Goal: Register for event/course

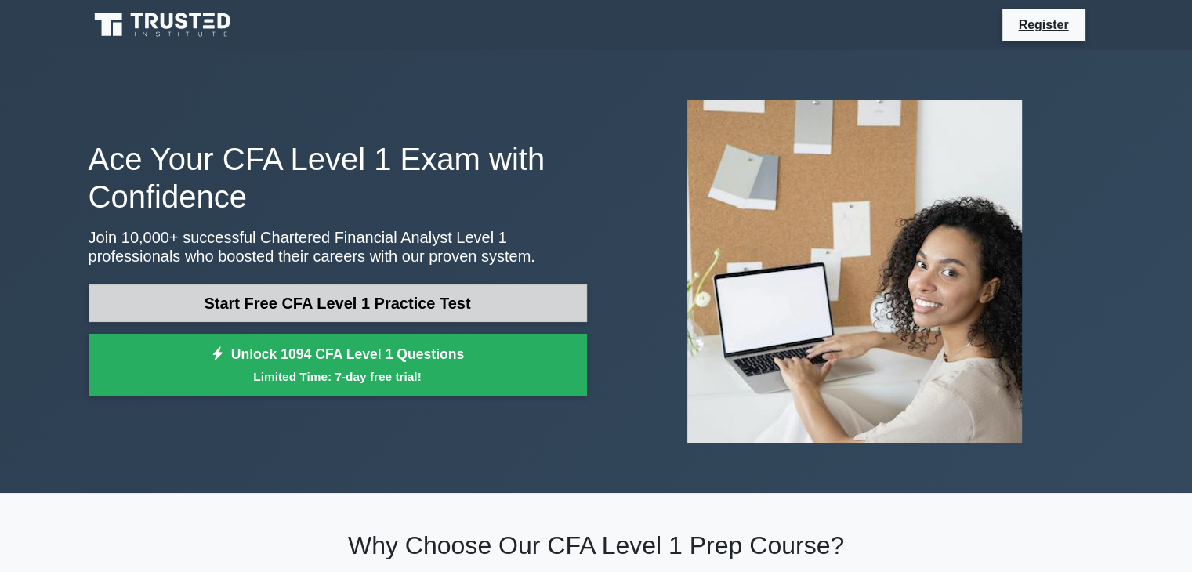
click at [335, 302] on link "Start Free CFA Level 1 Practice Test" at bounding box center [338, 303] width 498 height 38
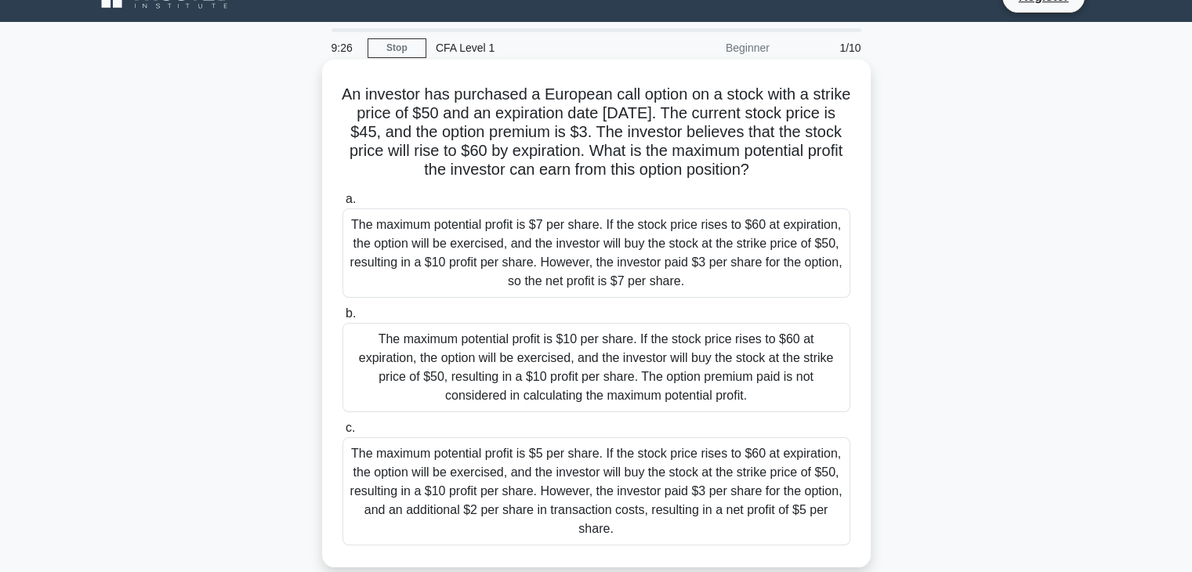
scroll to position [16, 0]
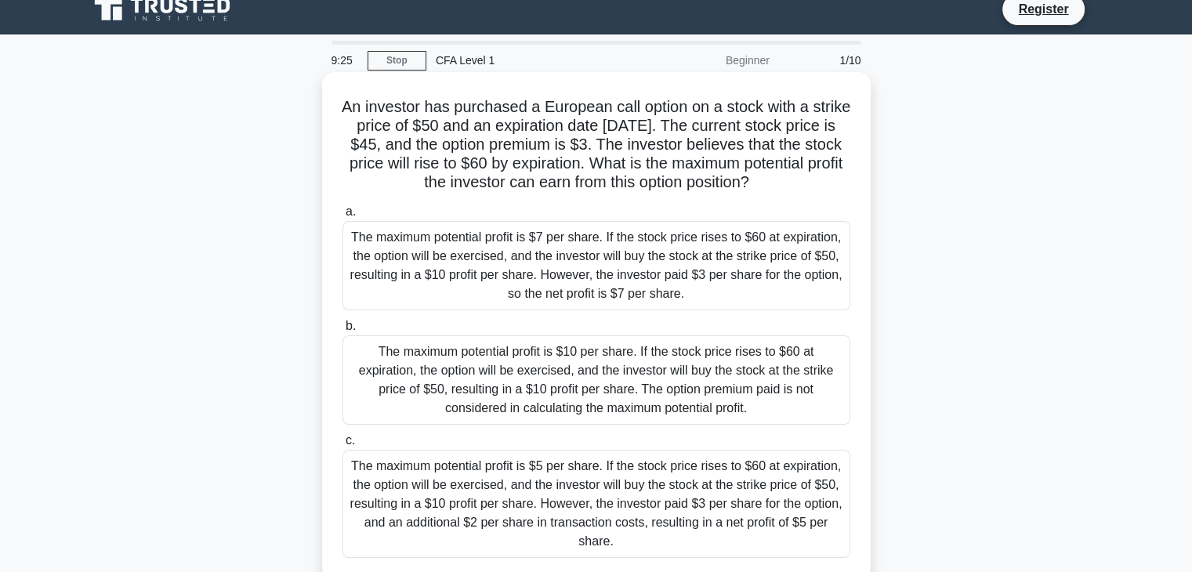
click at [432, 239] on div "The maximum potential profit is $7 per share. If the stock price rises to $60 a…" at bounding box center [596, 265] width 508 height 89
click at [342, 217] on input "a. The maximum potential profit is $7 per share. If the stock price rises to $6…" at bounding box center [342, 212] width 0 height 10
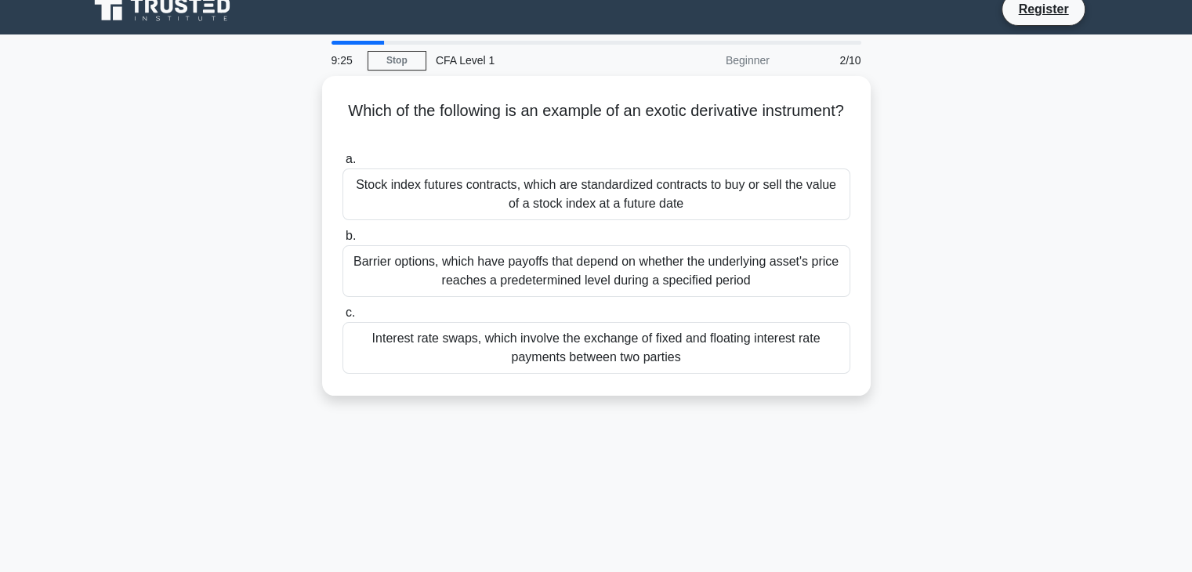
scroll to position [0, 0]
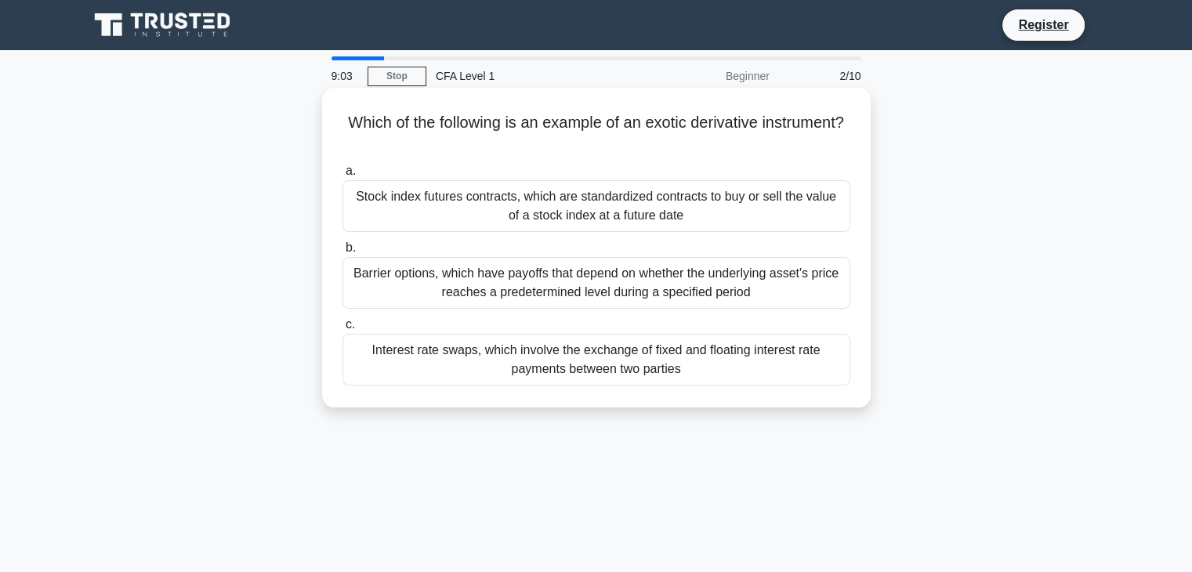
click at [605, 222] on div "Stock index futures contracts, which are standardized contracts to buy or sell …" at bounding box center [596, 206] width 508 height 52
click at [342, 176] on input "a. Stock index futures contracts, which are standardized contracts to buy or se…" at bounding box center [342, 171] width 0 height 10
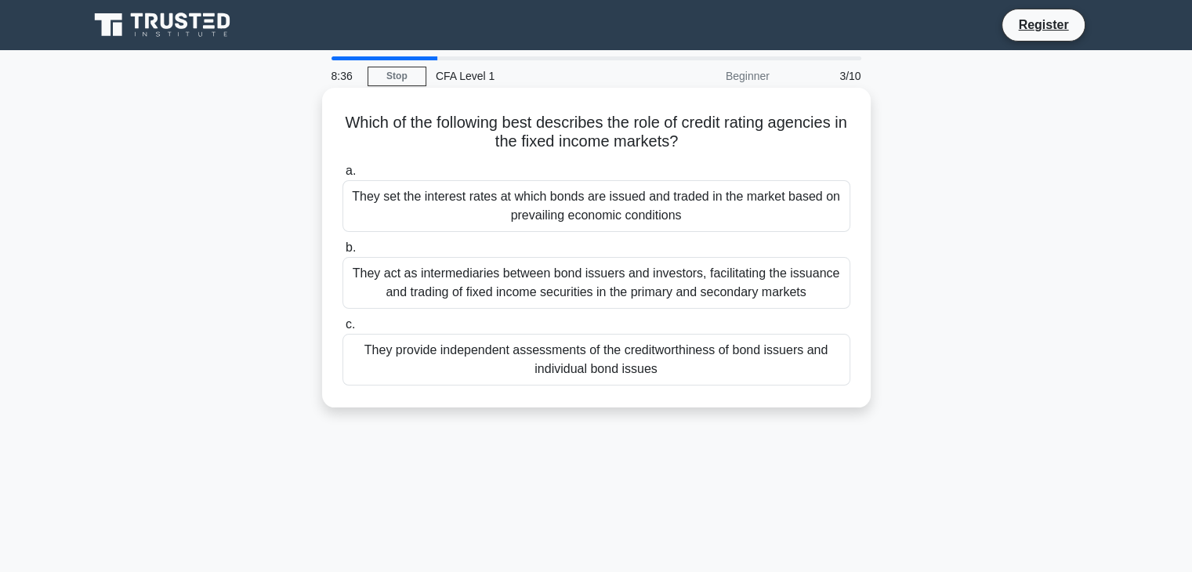
click at [683, 294] on div "They act as intermediaries between bond issuers and investors, facilitating the…" at bounding box center [596, 283] width 508 height 52
click at [342, 253] on input "b. They act as intermediaries between bond issuers and investors, facilitating …" at bounding box center [342, 248] width 0 height 10
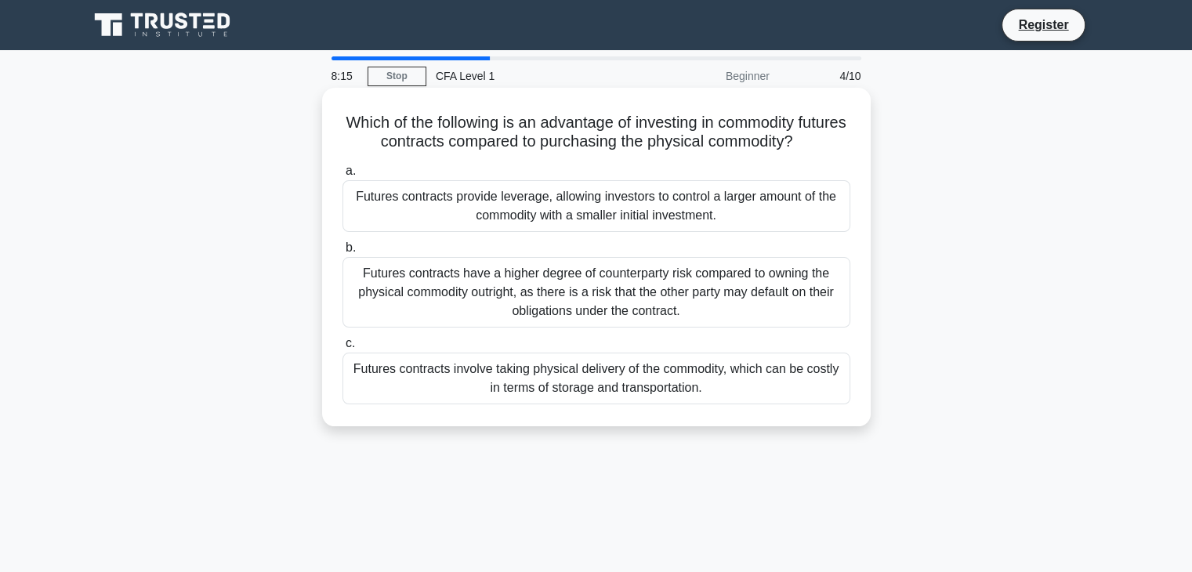
click at [586, 195] on div "Futures contracts provide leverage, allowing investors to control a larger amou…" at bounding box center [596, 206] width 508 height 52
click at [342, 176] on input "a. Futures contracts provide leverage, allowing investors to control a larger a…" at bounding box center [342, 171] width 0 height 10
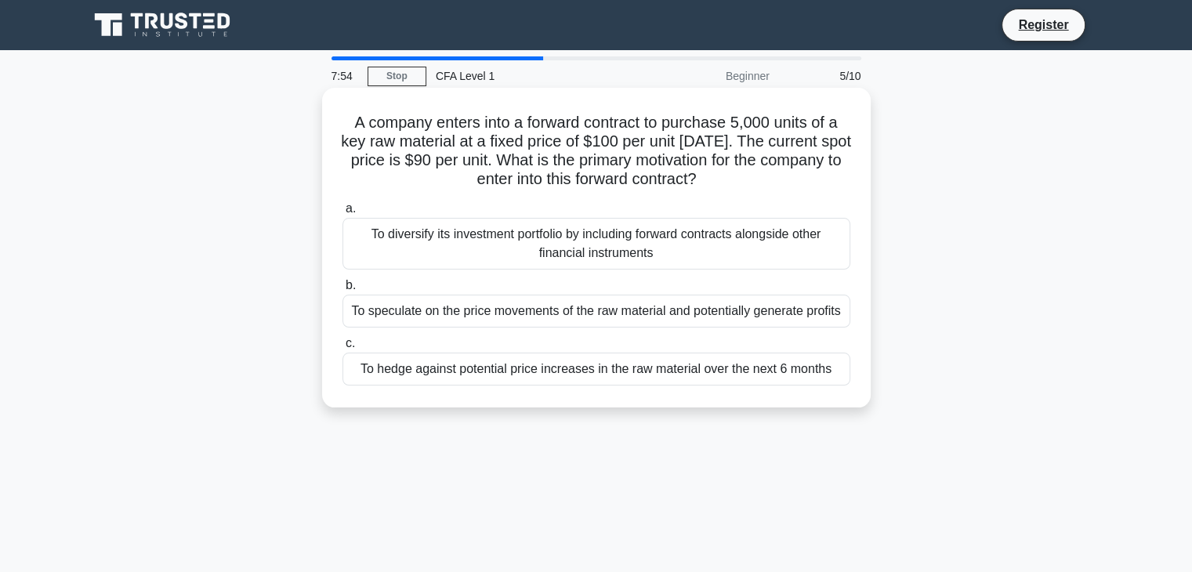
click at [646, 371] on div "To hedge against potential price increases in the raw material over the next 6 …" at bounding box center [596, 369] width 508 height 33
click at [342, 349] on input "c. To hedge against potential price increases in the raw material over the next…" at bounding box center [342, 343] width 0 height 10
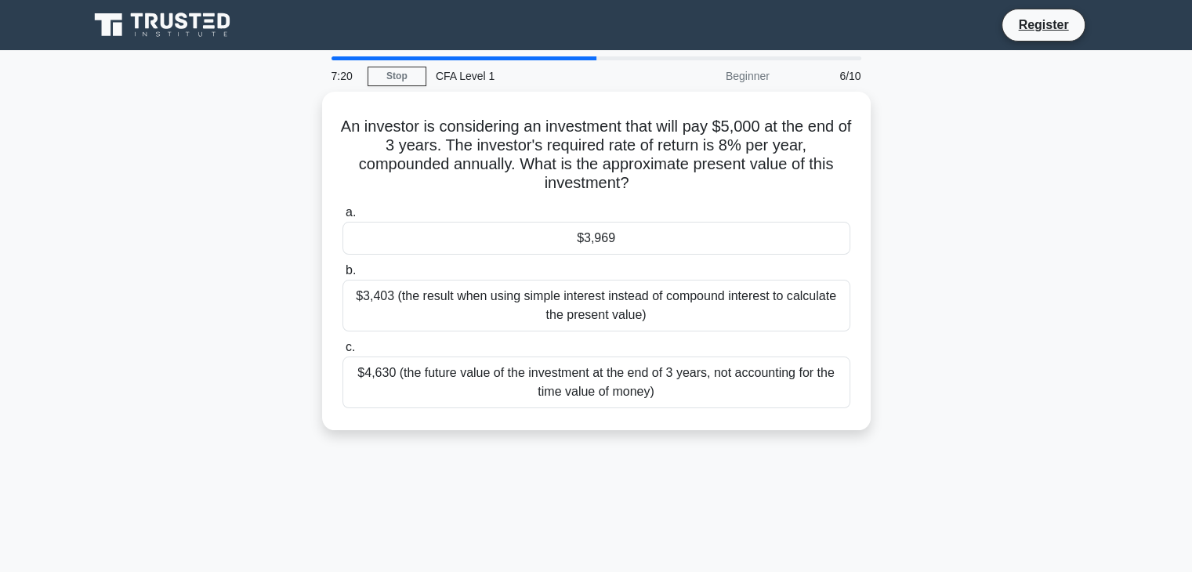
click at [646, 371] on div "$4,630 (the future value of the investment at the end of 3 years, not accountin…" at bounding box center [596, 382] width 508 height 52
click at [342, 353] on input "c. $4,630 (the future value of the investment at the end of 3 years, not accoun…" at bounding box center [342, 347] width 0 height 10
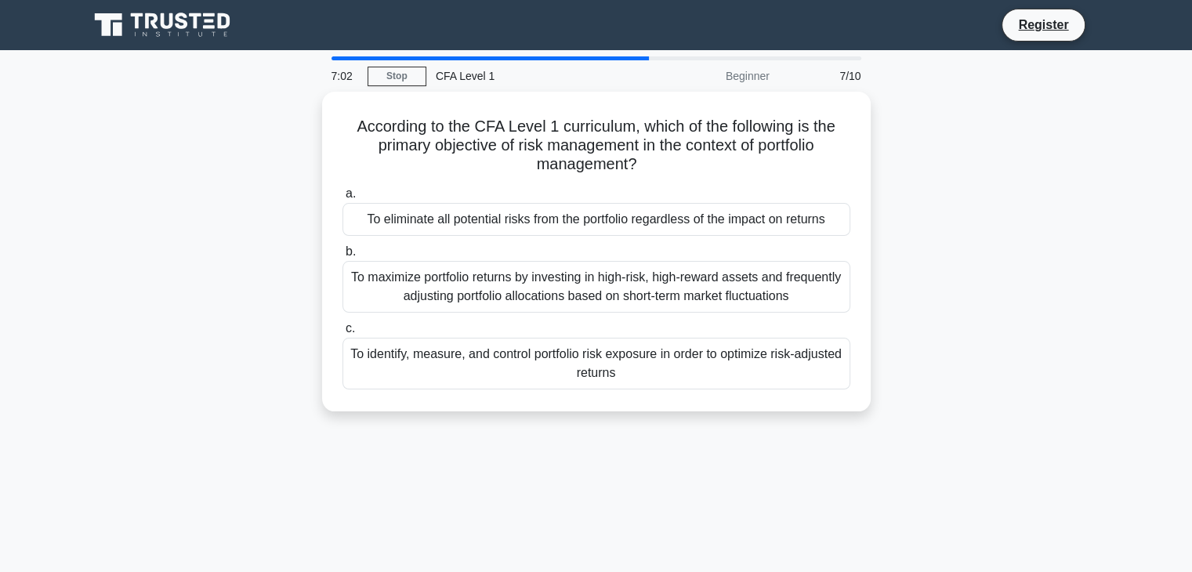
click at [646, 371] on div "To identify, measure, and control portfolio risk exposure in order to optimize …" at bounding box center [596, 364] width 508 height 52
click at [342, 334] on input "c. To identify, measure, and control portfolio risk exposure in order to optimi…" at bounding box center [342, 329] width 0 height 10
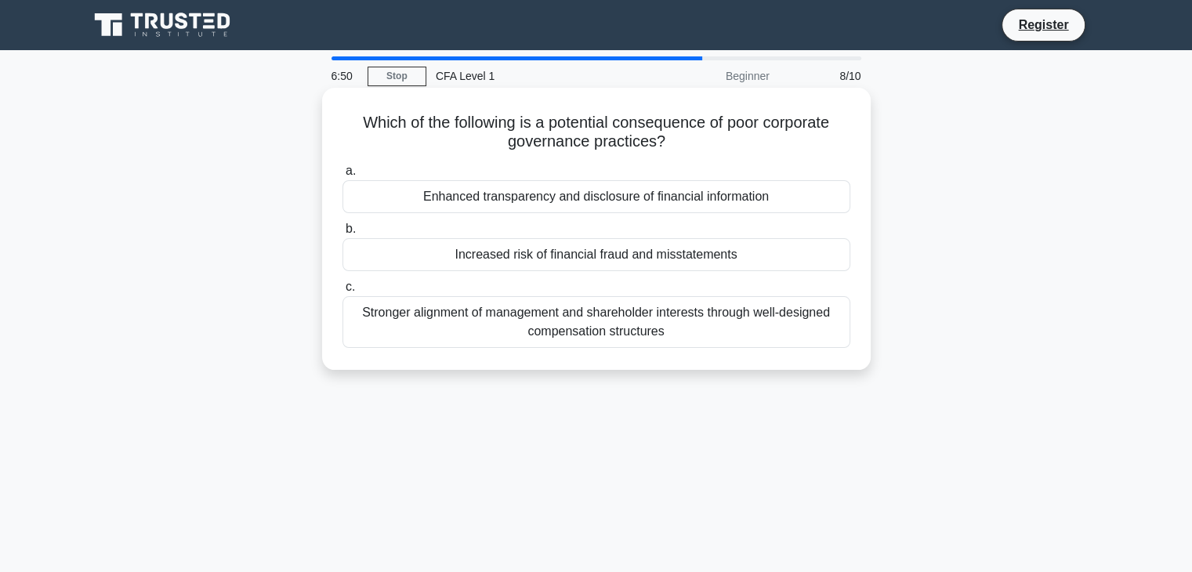
click at [665, 255] on div "Increased risk of financial fraud and misstatements" at bounding box center [596, 254] width 508 height 33
click at [342, 234] on input "b. Increased risk of financial fraud and misstatements" at bounding box center [342, 229] width 0 height 10
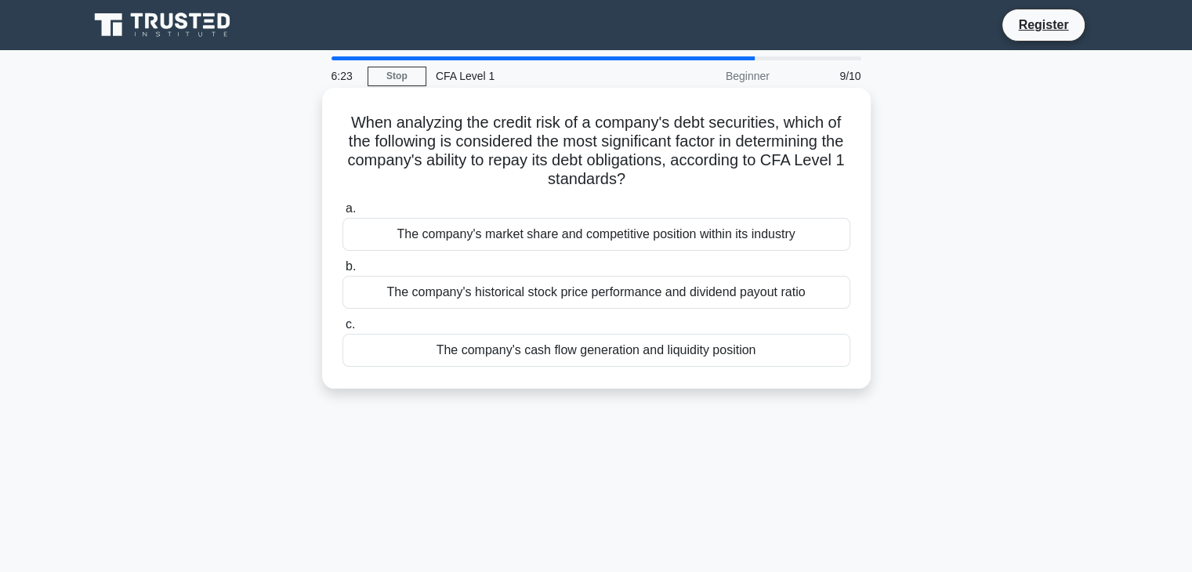
click at [652, 349] on div "The company's cash flow generation and liquidity position" at bounding box center [596, 350] width 508 height 33
click at [342, 330] on input "c. The company's cash flow generation and liquidity position" at bounding box center [342, 325] width 0 height 10
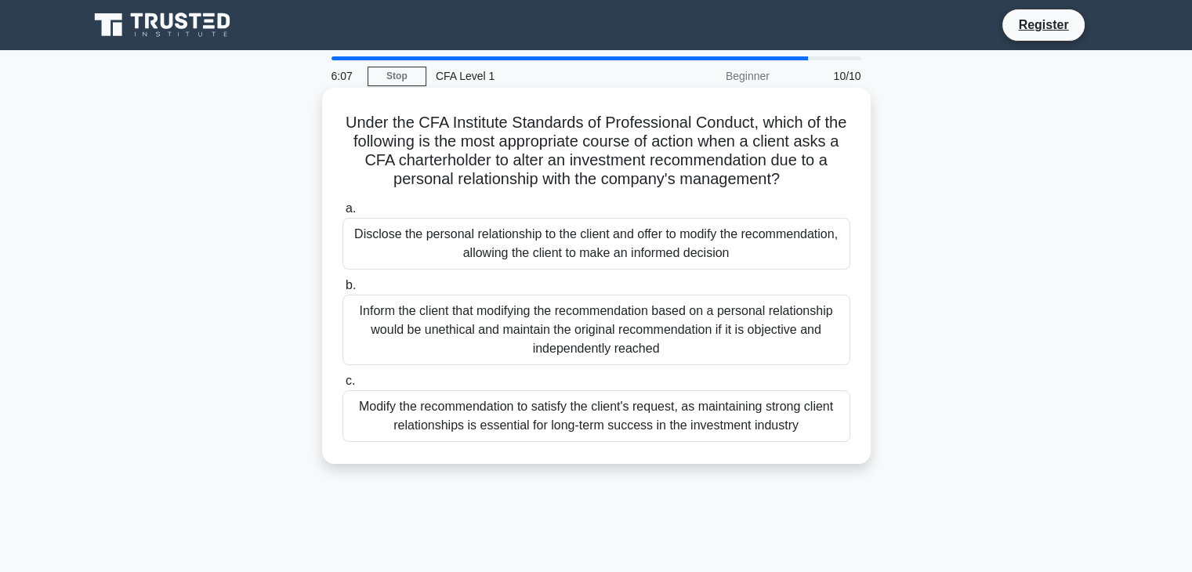
click at [772, 362] on div "Inform the client that modifying the recommendation based on a personal relatio…" at bounding box center [596, 330] width 508 height 71
click at [342, 291] on input "b. Inform the client that modifying the recommendation based on a personal rela…" at bounding box center [342, 285] width 0 height 10
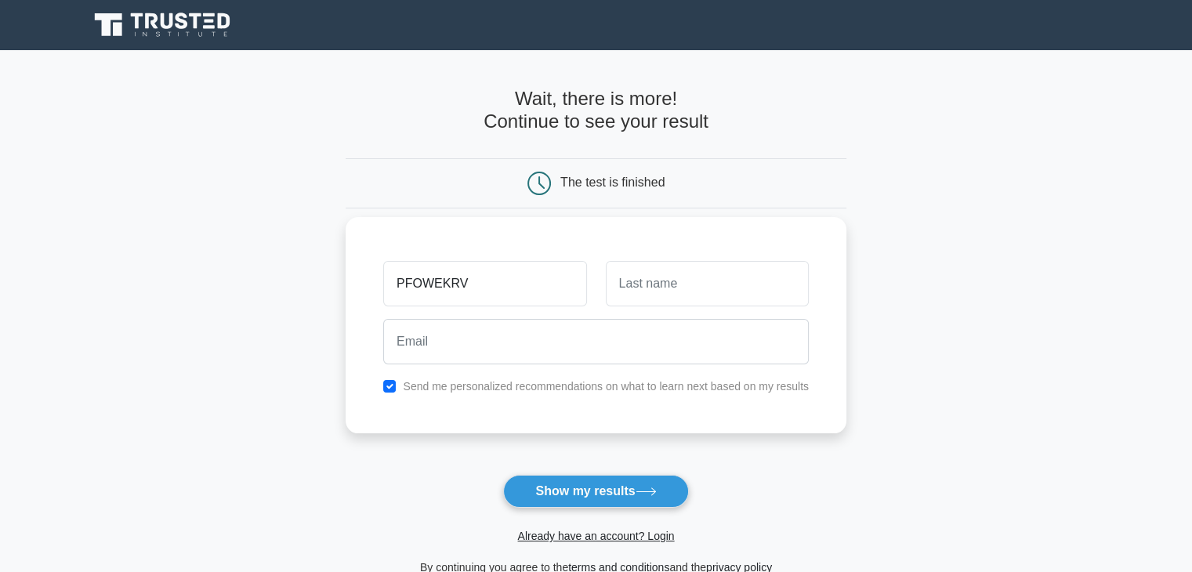
type input "PFOWEKRV"
click at [719, 283] on input "O" at bounding box center [707, 283] width 203 height 45
type input "OERV"
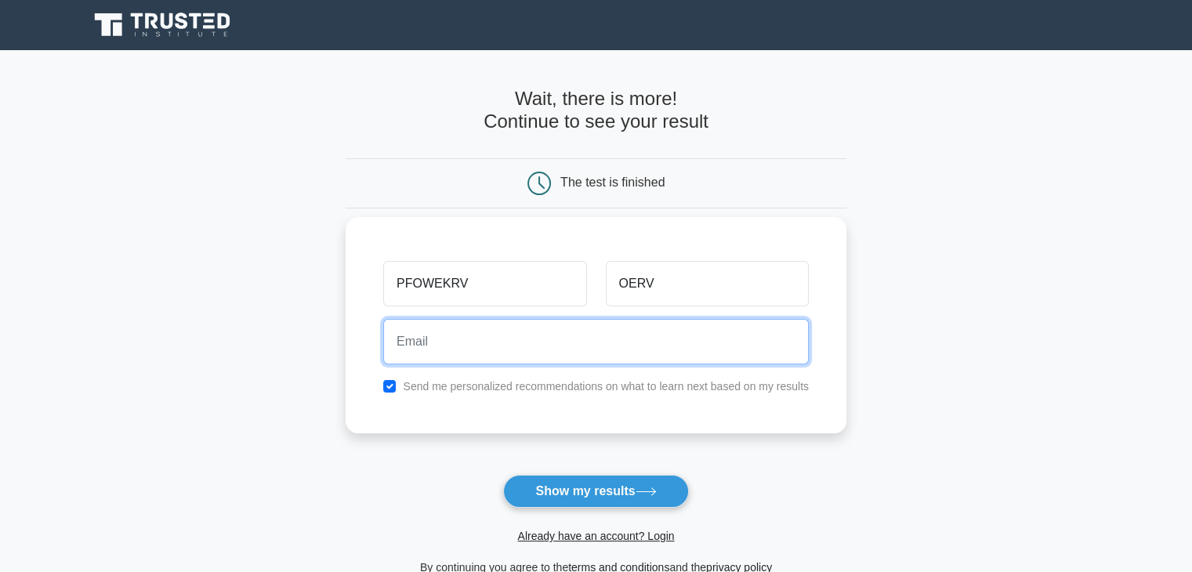
click at [693, 349] on input "email" at bounding box center [595, 341] width 425 height 45
type input "panaya2200@gmail.com"
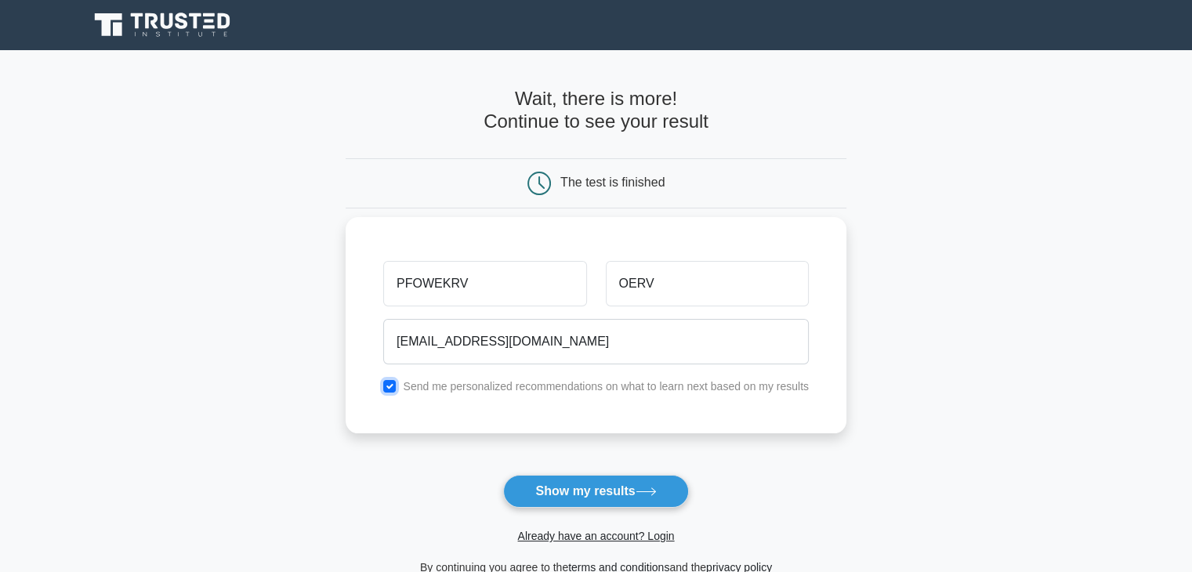
click at [388, 391] on input "checkbox" at bounding box center [389, 386] width 13 height 13
checkbox input "false"
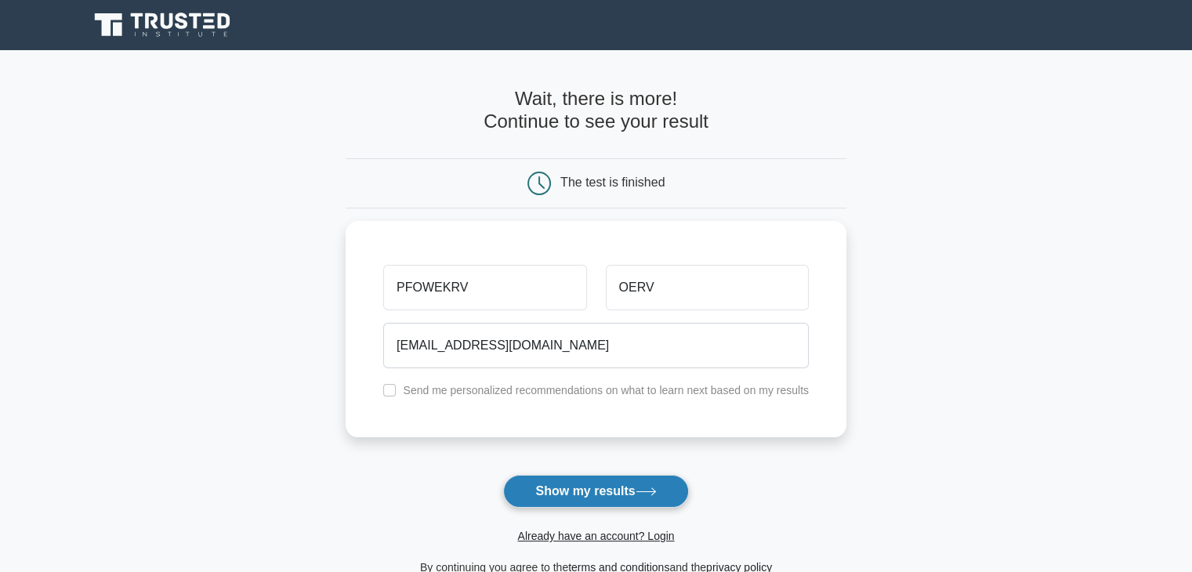
click at [584, 482] on button "Show my results" at bounding box center [595, 491] width 185 height 33
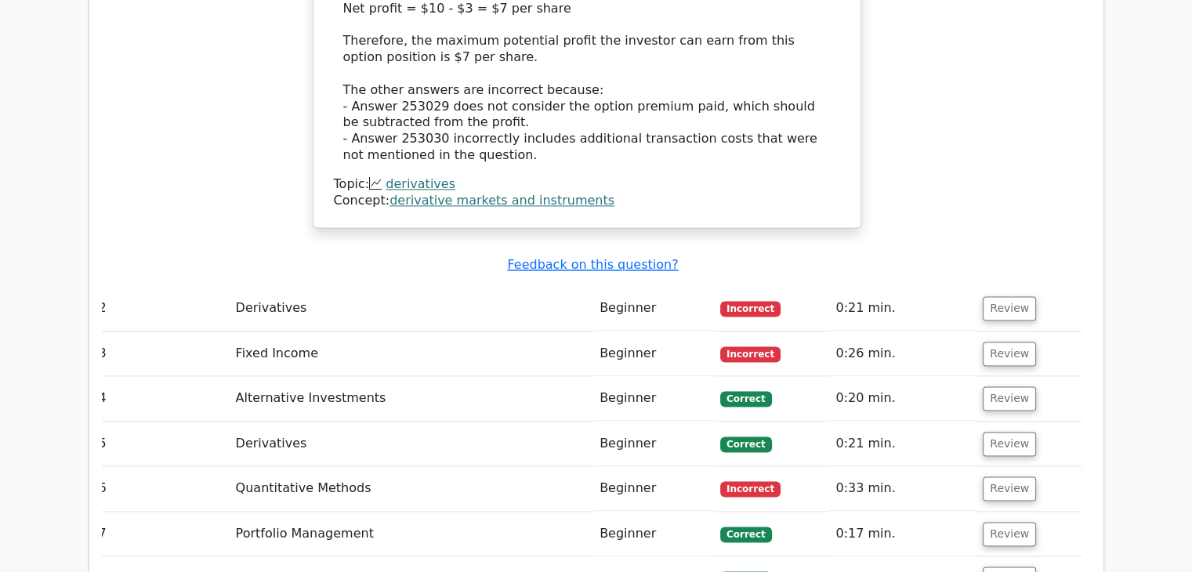
scroll to position [2124, 0]
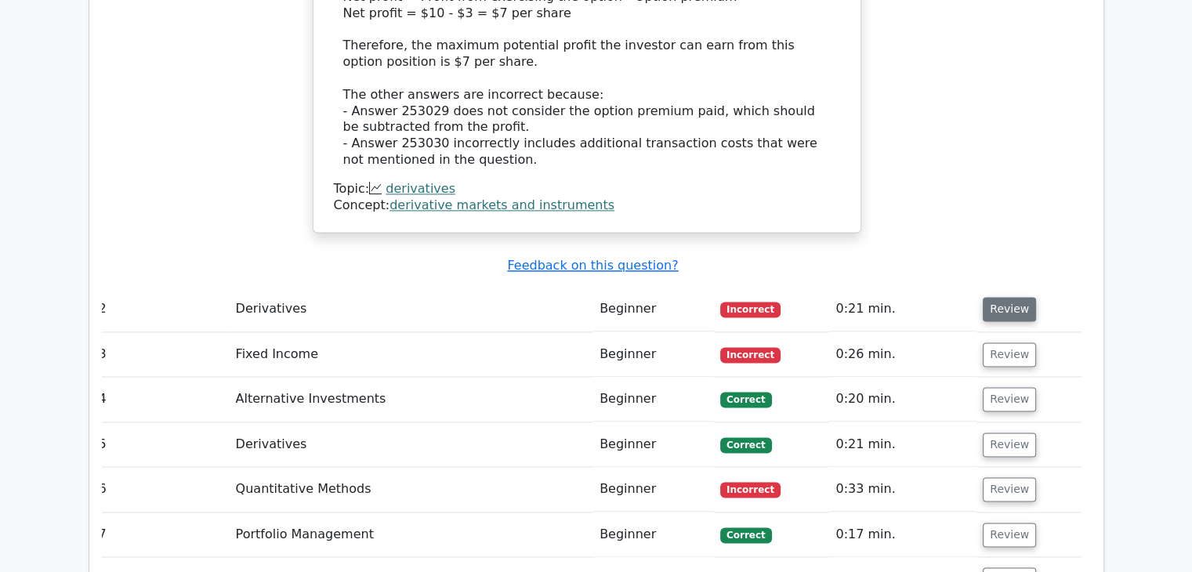
click at [1017, 297] on button "Review" at bounding box center [1008, 309] width 53 height 24
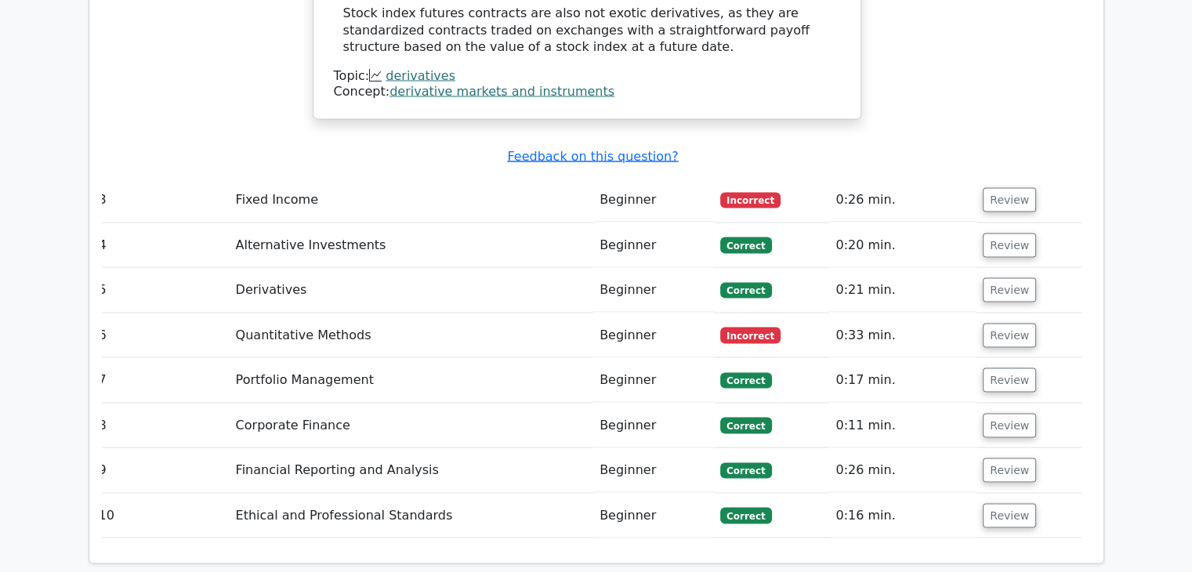
scroll to position [2967, 0]
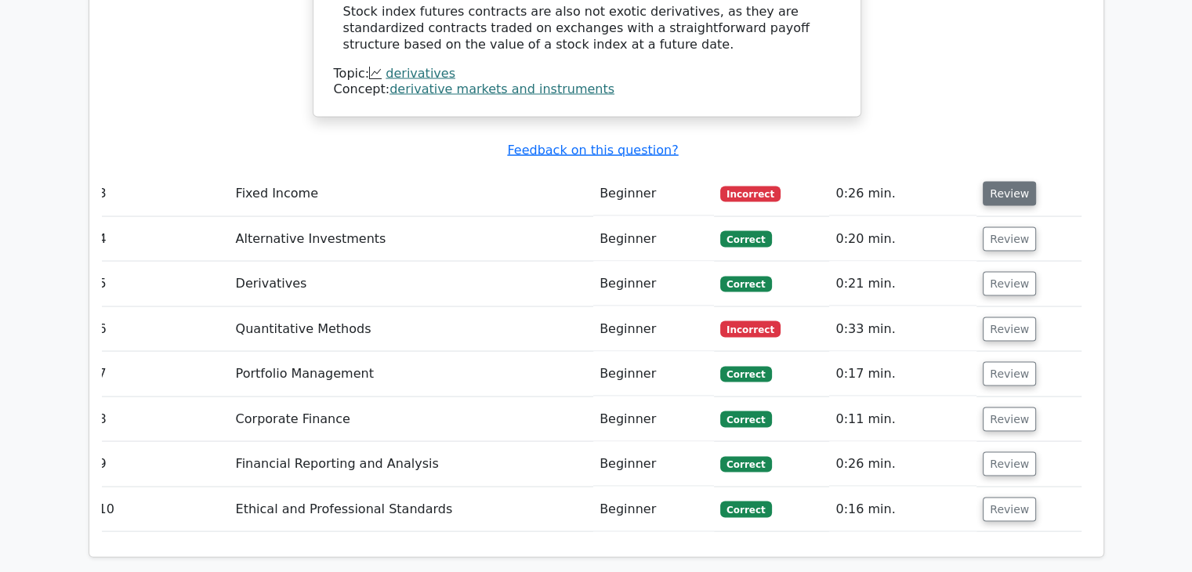
click at [1018, 181] on button "Review" at bounding box center [1008, 193] width 53 height 24
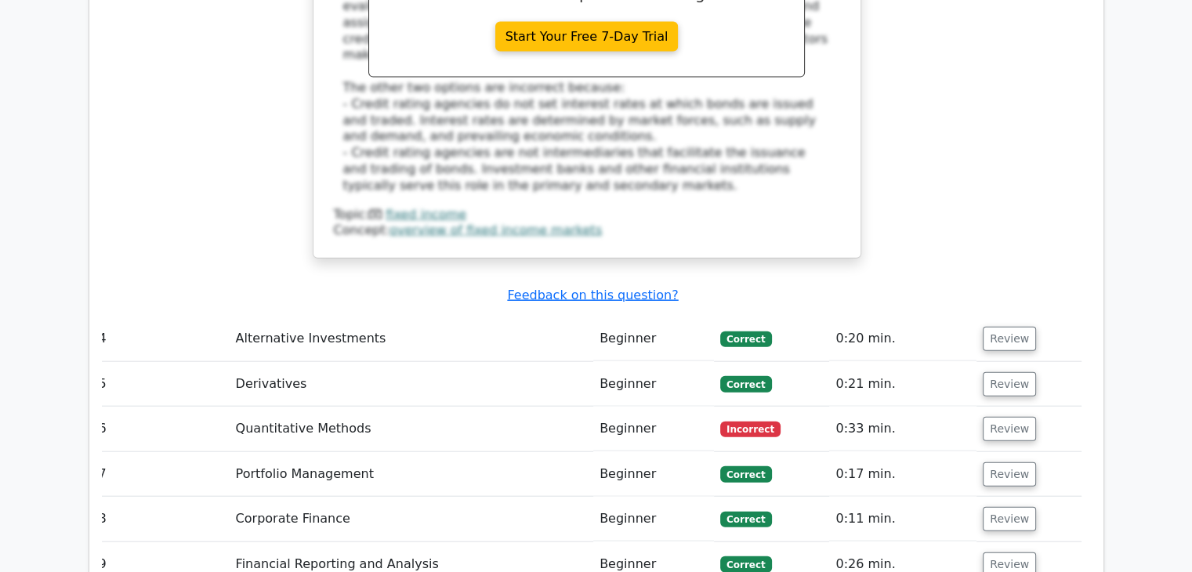
scroll to position [3615, 0]
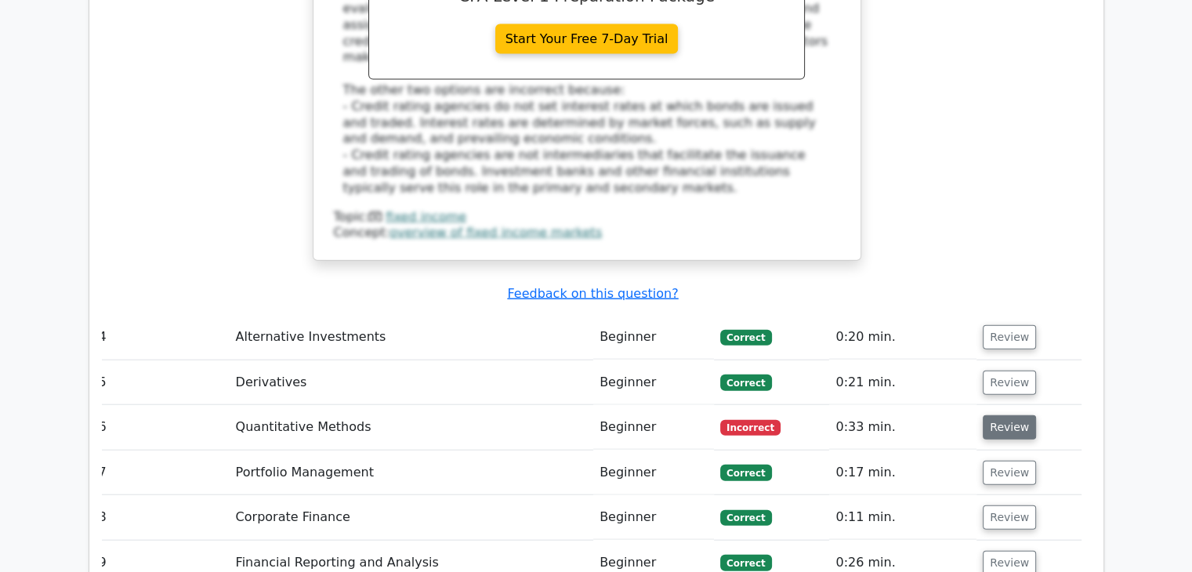
click at [1004, 415] on button "Review" at bounding box center [1008, 427] width 53 height 24
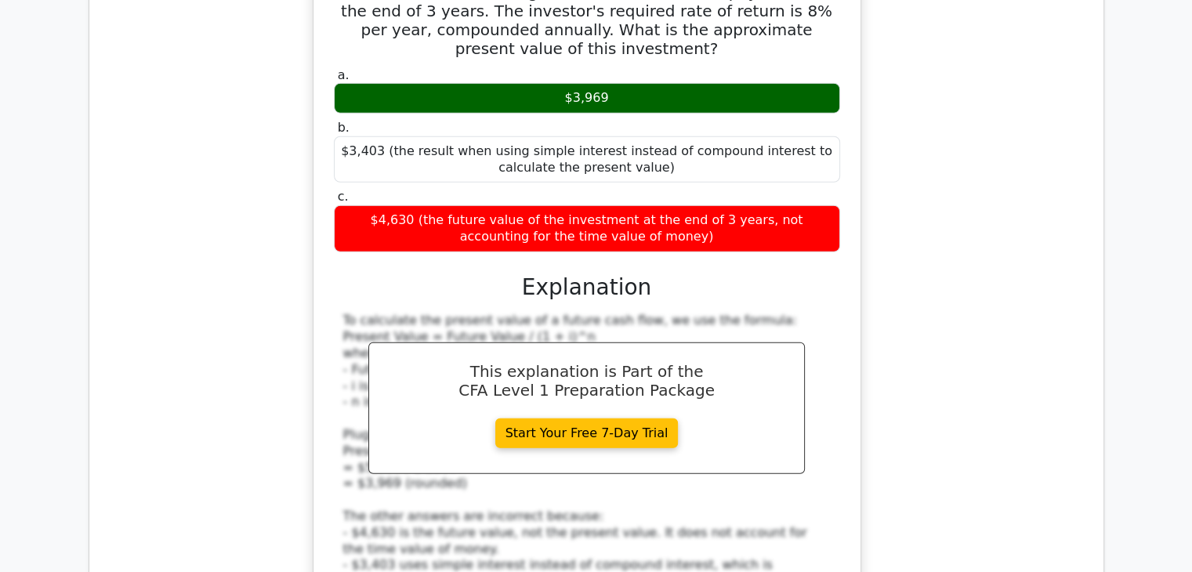
scroll to position [4188, 0]
